Goal: Task Accomplishment & Management: Use online tool/utility

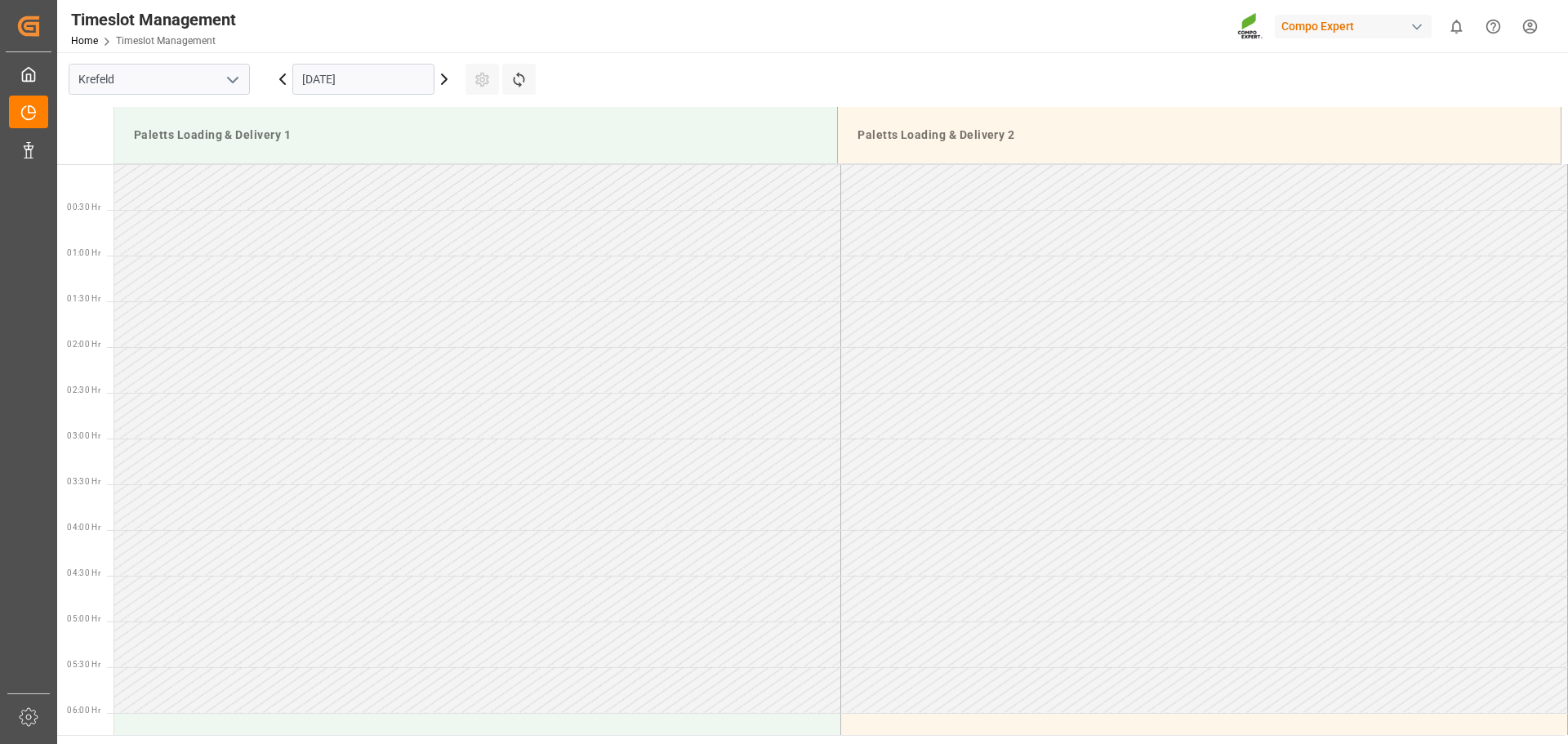
scroll to position [1129, 0]
